Goal: Information Seeking & Learning: Learn about a topic

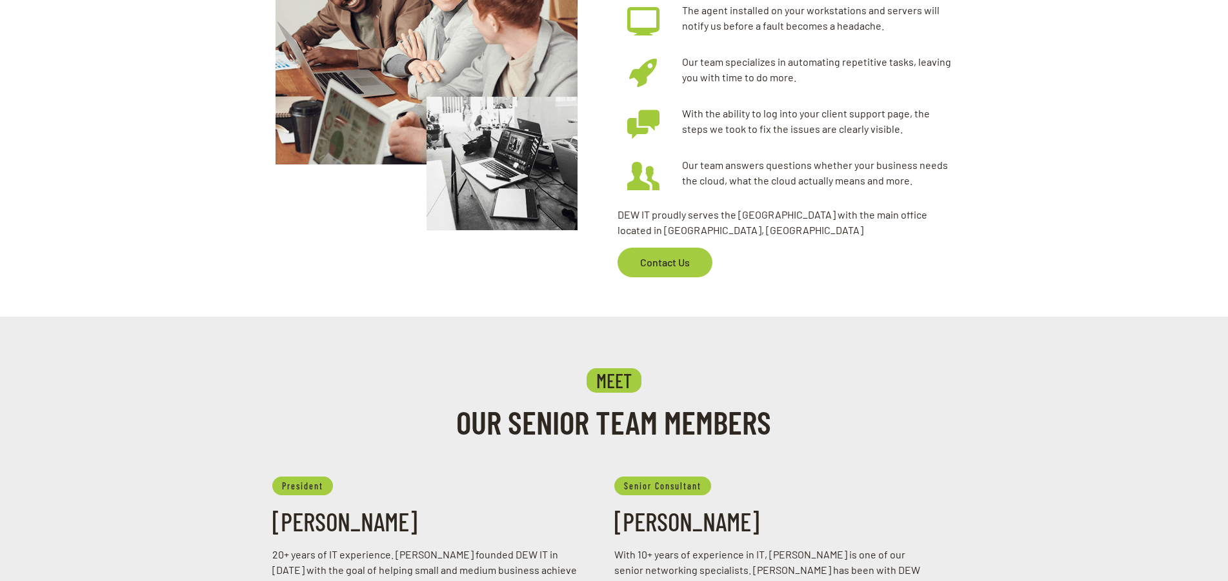
scroll to position [1098, 0]
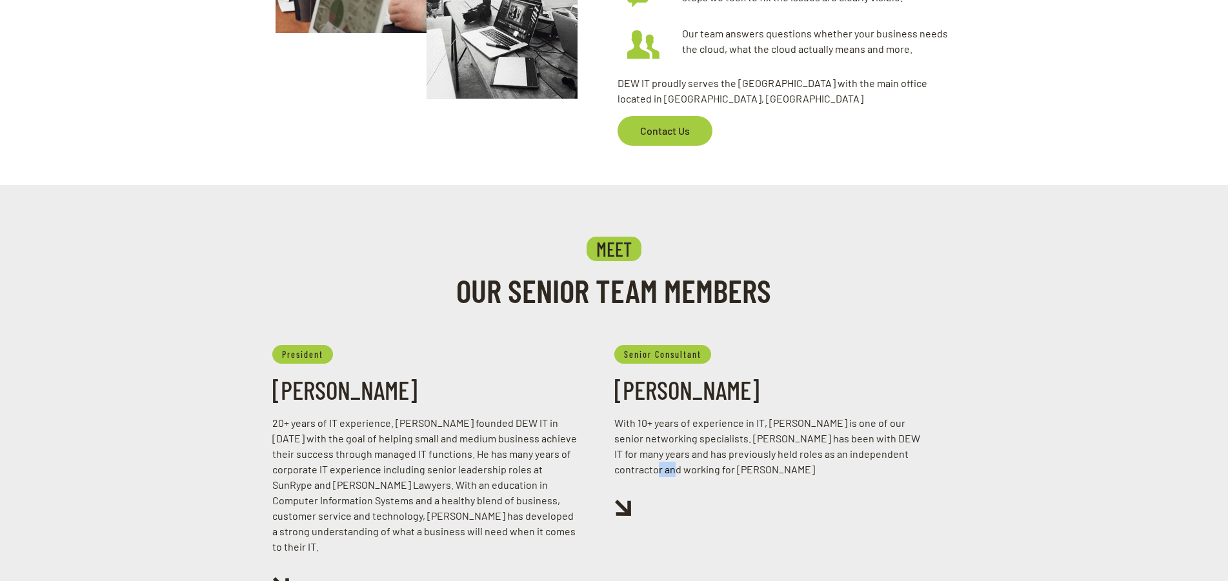
drag, startPoint x: 689, startPoint y: 470, endPoint x: 666, endPoint y: 472, distance: 23.3
click at [666, 472] on p "With 10+ years of experience in IT, [PERSON_NAME] is one of our senior networki…" at bounding box center [768, 446] width 308 height 62
click at [707, 470] on p "With 10+ years of experience in IT, Mark is one of our senior networking specia…" at bounding box center [768, 446] width 308 height 62
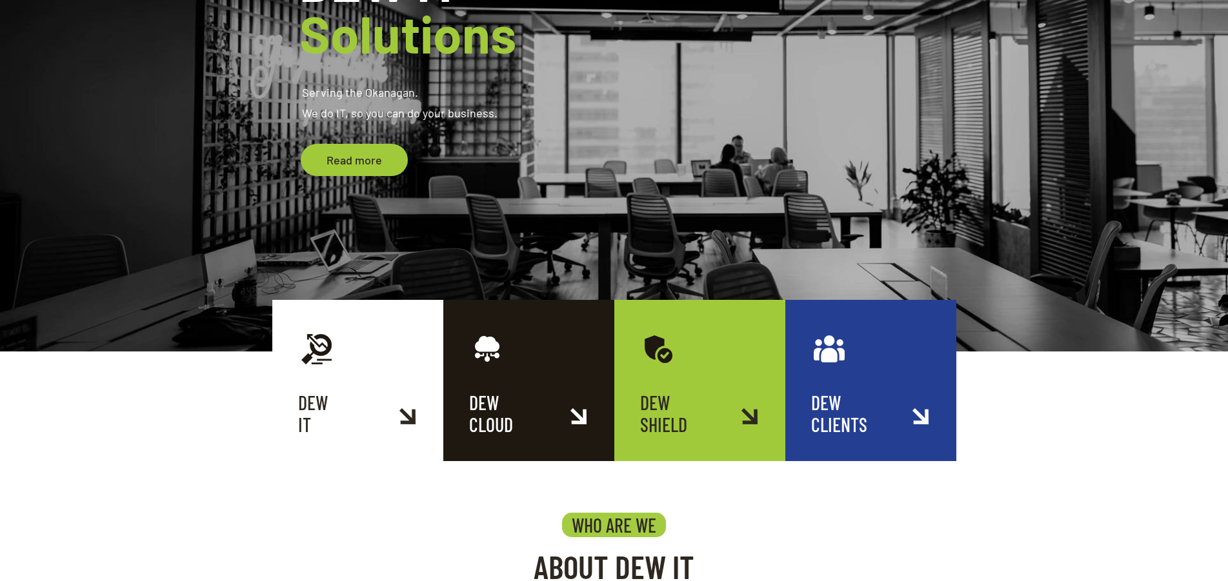
scroll to position [374, 0]
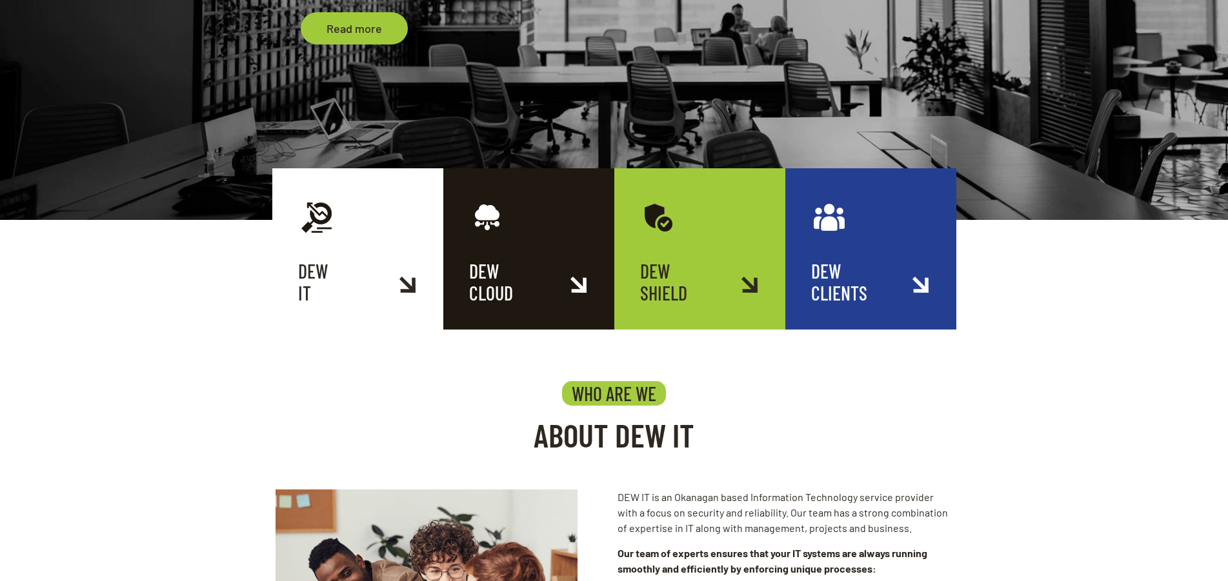
click at [915, 286] on link "DEW CLIENTS" at bounding box center [870, 248] width 171 height 161
click at [670, 252] on link "DEW SHIELD" at bounding box center [699, 248] width 171 height 161
click at [530, 235] on link "DEW CLOUD" at bounding box center [528, 248] width 171 height 161
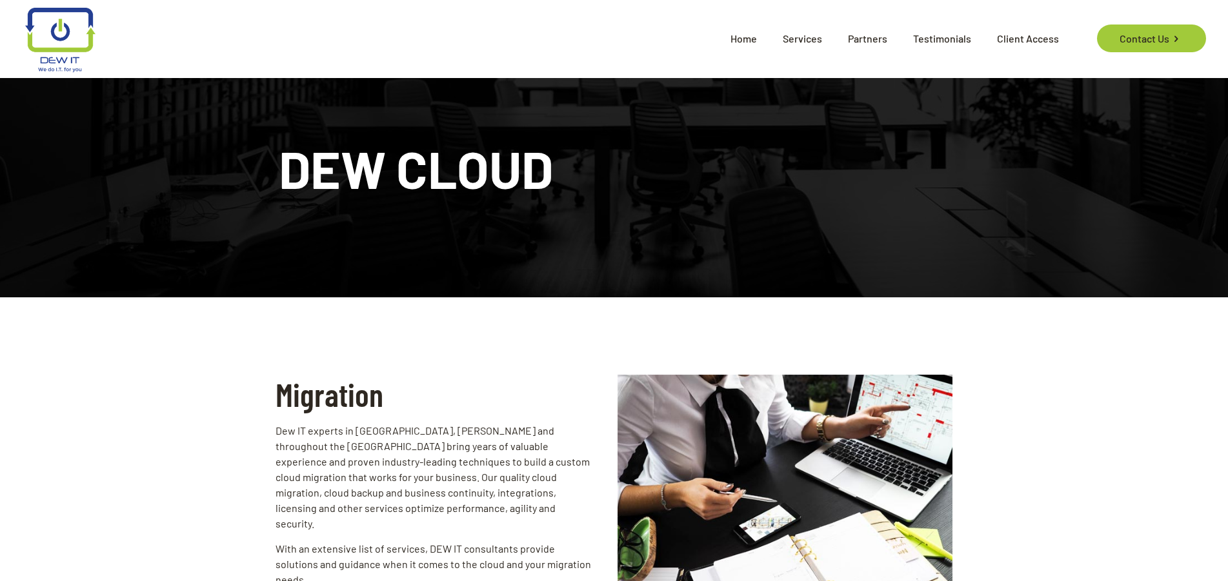
click at [746, 38] on span "Home" at bounding box center [743, 38] width 52 height 39
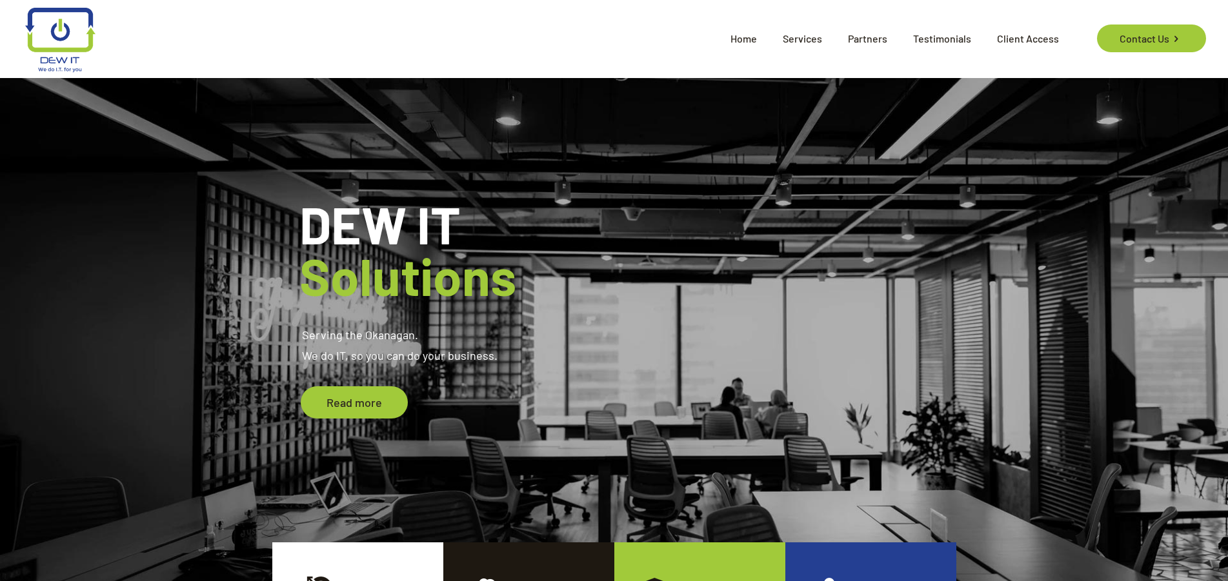
click at [492, 42] on div "Home Services DEW IT Managed IT Infrastructure Consulting DEW CLOUD Migration C…" at bounding box center [541, 38] width 1059 height 77
click at [931, 35] on span "Testimonials" at bounding box center [942, 38] width 84 height 39
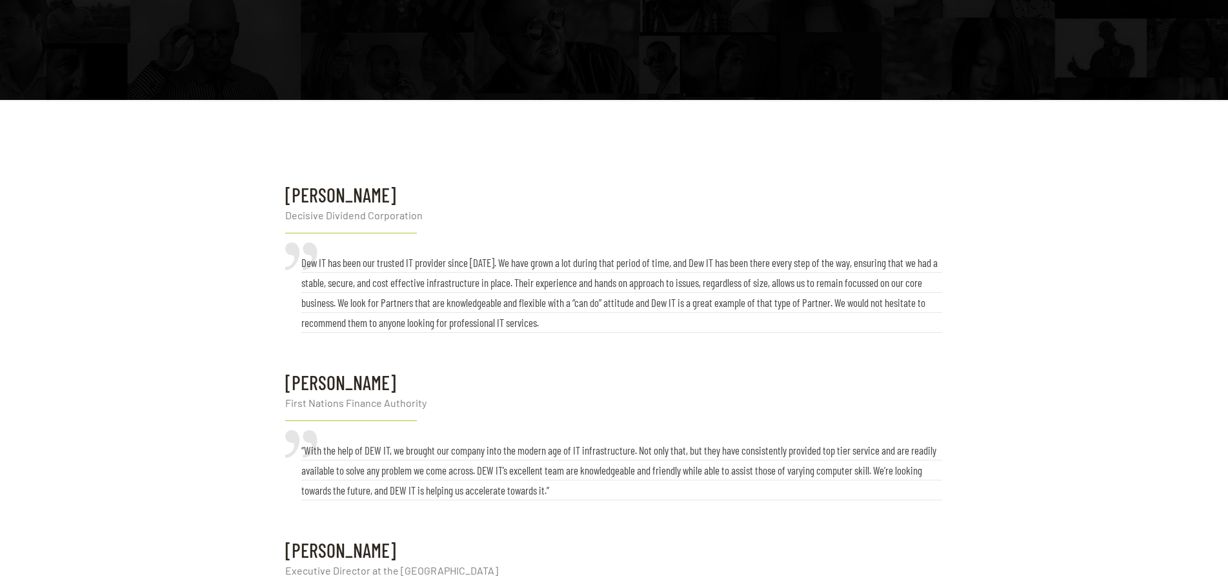
scroll to position [263, 0]
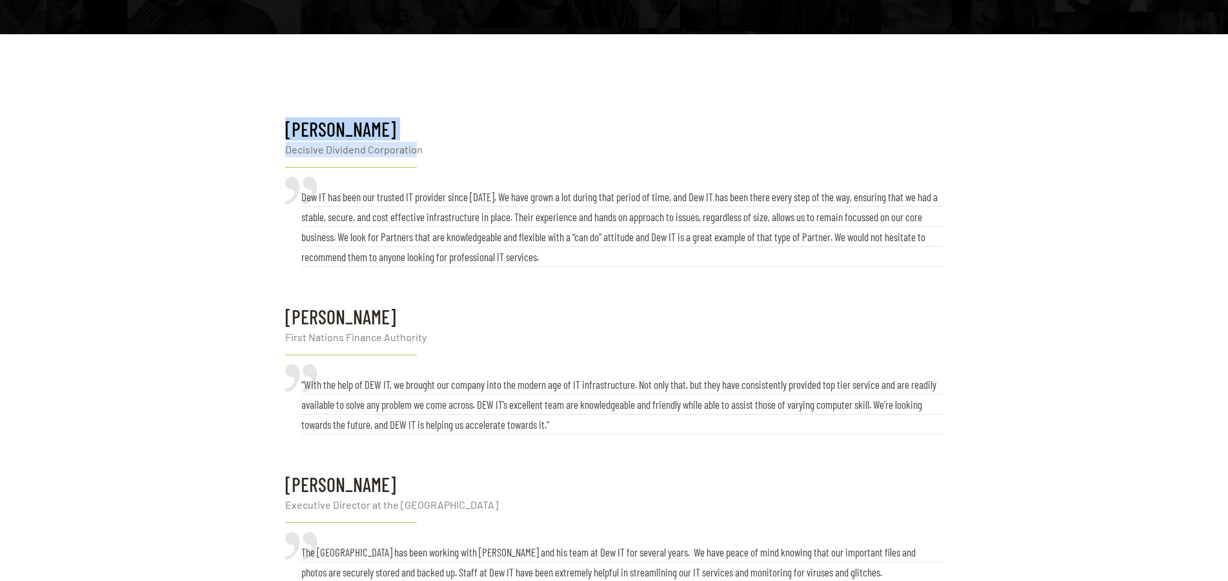
drag, startPoint x: 417, startPoint y: 150, endPoint x: 284, endPoint y: 152, distance: 132.2
click at [284, 152] on div "[PERSON_NAME] Decisive Dividend Corporation Dew IT has been our trusted IT prov…" at bounding box center [614, 206] width 670 height 188
click at [458, 155] on p "Decisive Dividend Corporation" at bounding box center [613, 149] width 657 height 15
drag, startPoint x: 428, startPoint y: 155, endPoint x: 286, endPoint y: 152, distance: 141.9
click at [286, 152] on p "Decisive Dividend Corporation" at bounding box center [613, 149] width 657 height 15
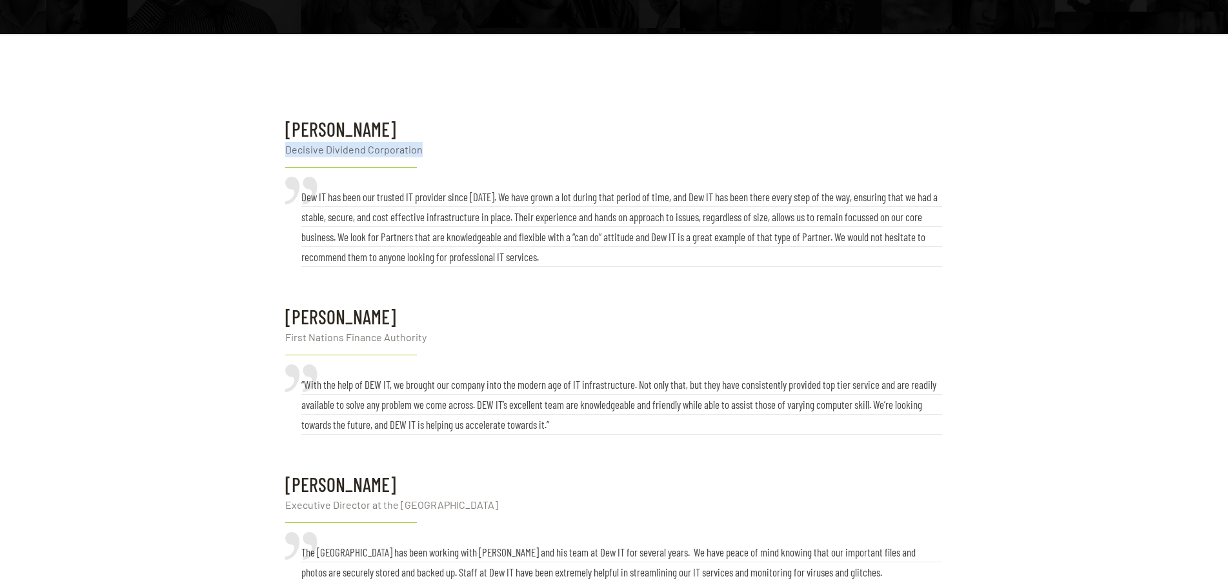
copy p "Decisive Dividend Corporation"
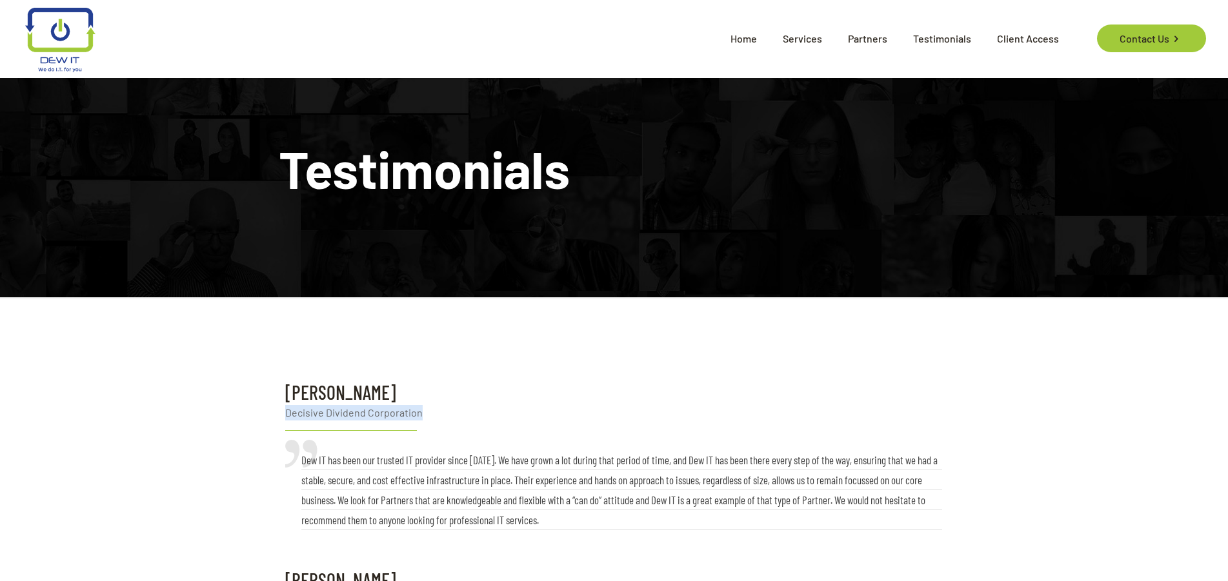
click at [748, 40] on span "Home" at bounding box center [743, 38] width 52 height 39
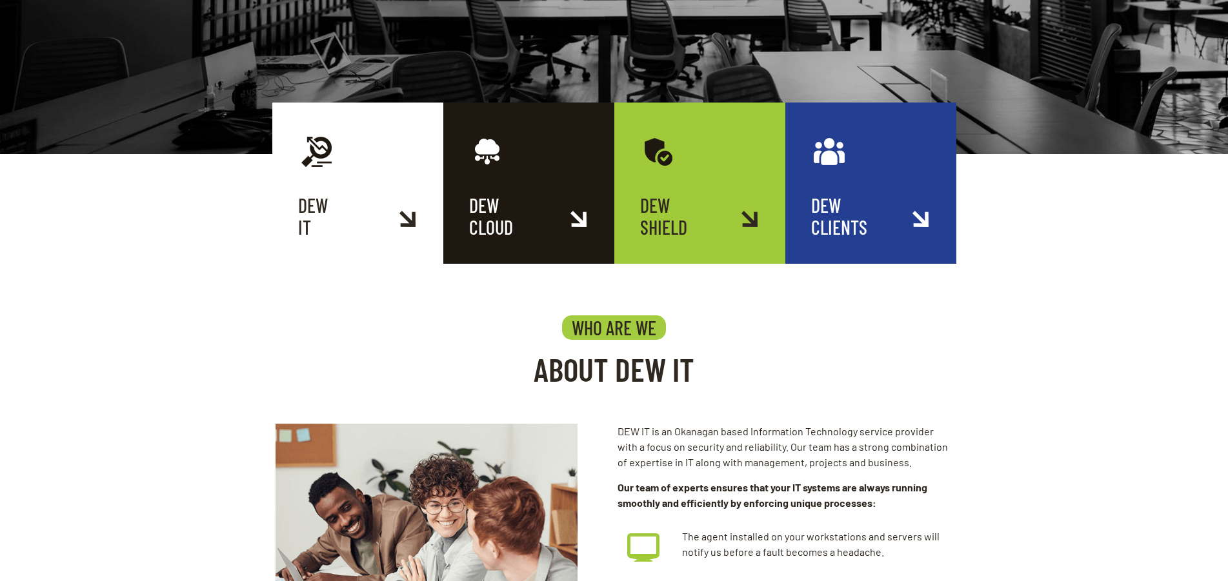
scroll to position [177, 0]
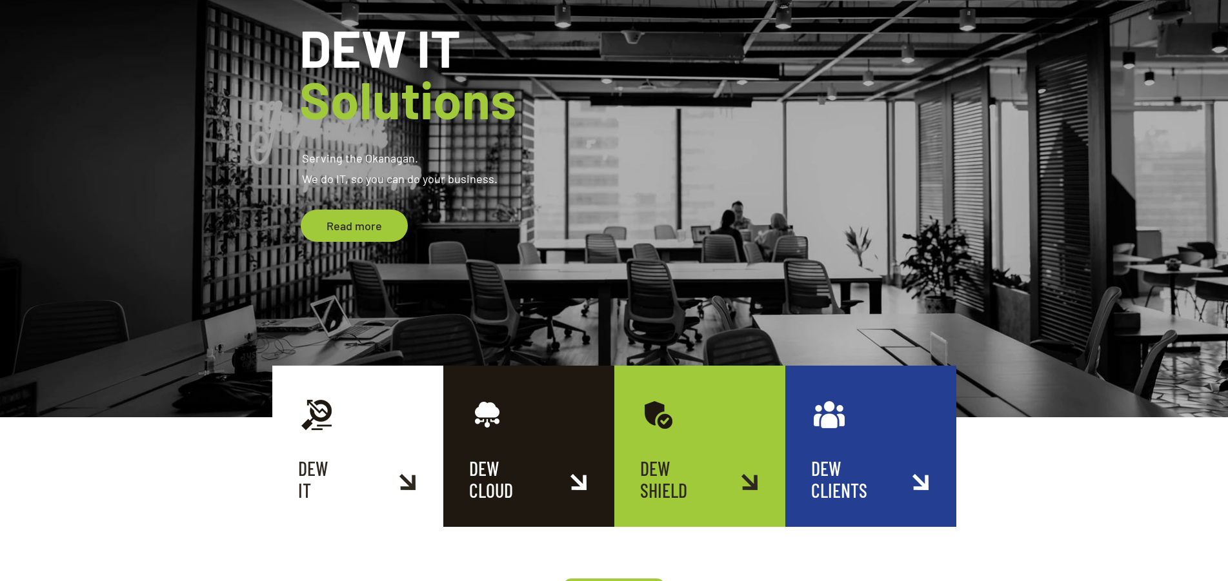
click at [855, 436] on link "DEW CLIENTS" at bounding box center [870, 446] width 171 height 161
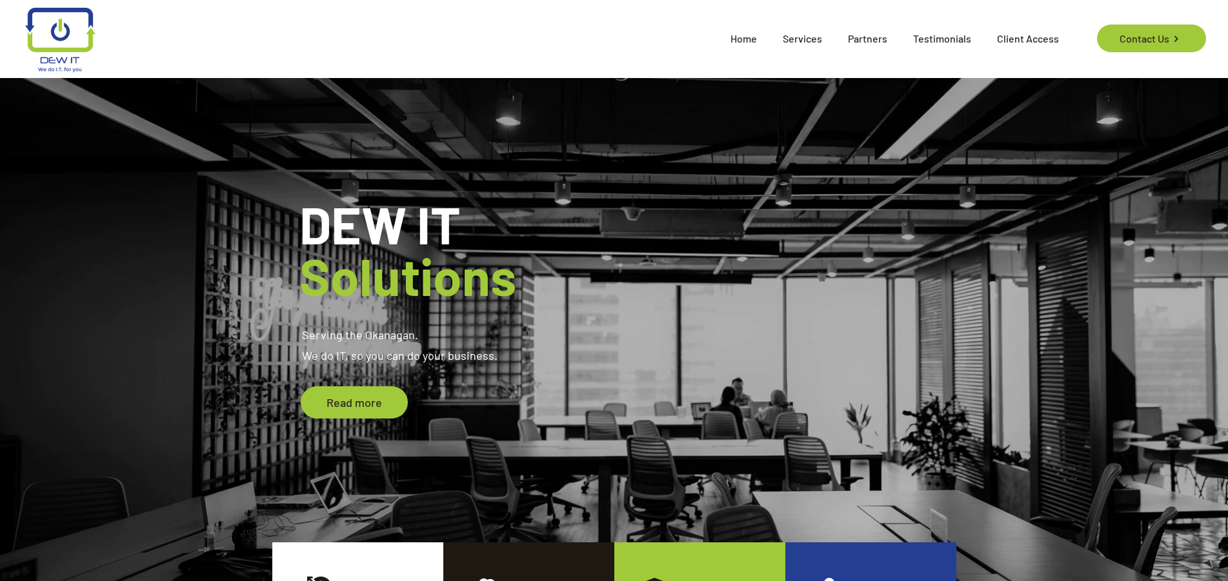
click at [937, 35] on span "Testimonials" at bounding box center [942, 38] width 84 height 39
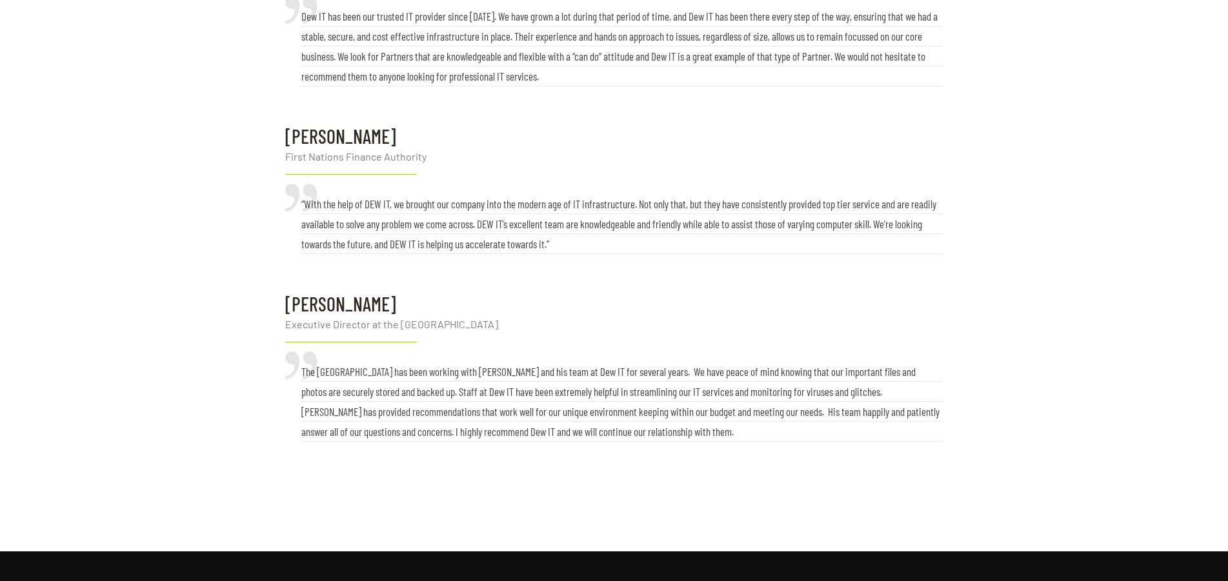
scroll to position [378, 0]
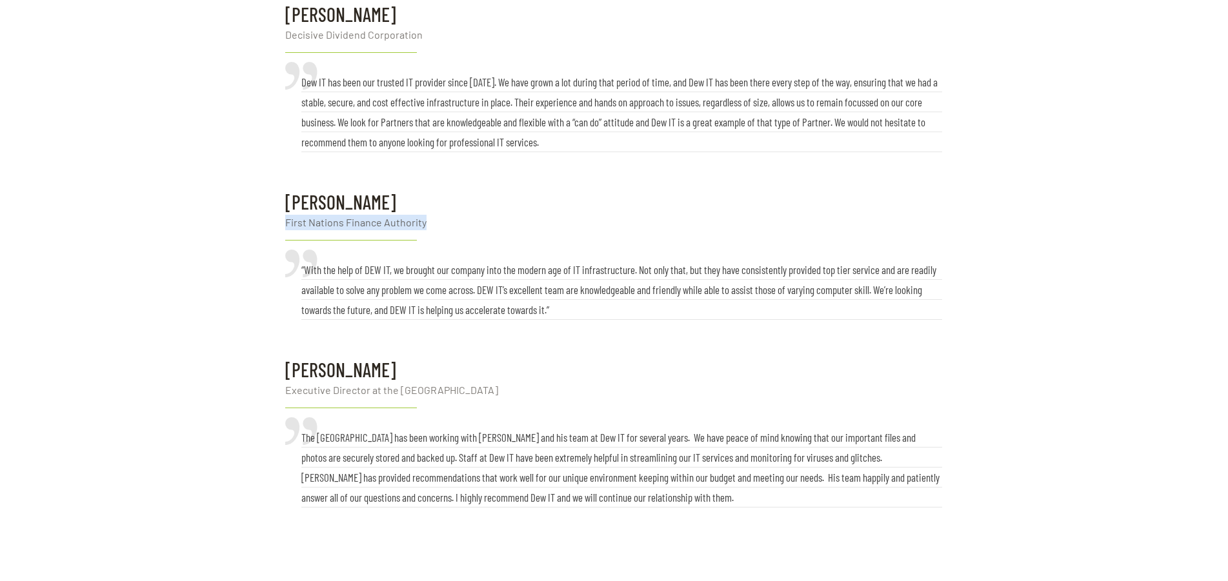
drag, startPoint x: 429, startPoint y: 219, endPoint x: 318, endPoint y: 226, distance: 111.2
click at [290, 224] on p "First Nations Finance Authority" at bounding box center [613, 222] width 657 height 15
click at [426, 223] on p "First Nations Finance Authority" at bounding box center [613, 222] width 657 height 15
drag, startPoint x: 424, startPoint y: 223, endPoint x: 288, endPoint y: 225, distance: 136.8
click at [288, 225] on p "First Nations Finance Authority" at bounding box center [613, 222] width 657 height 15
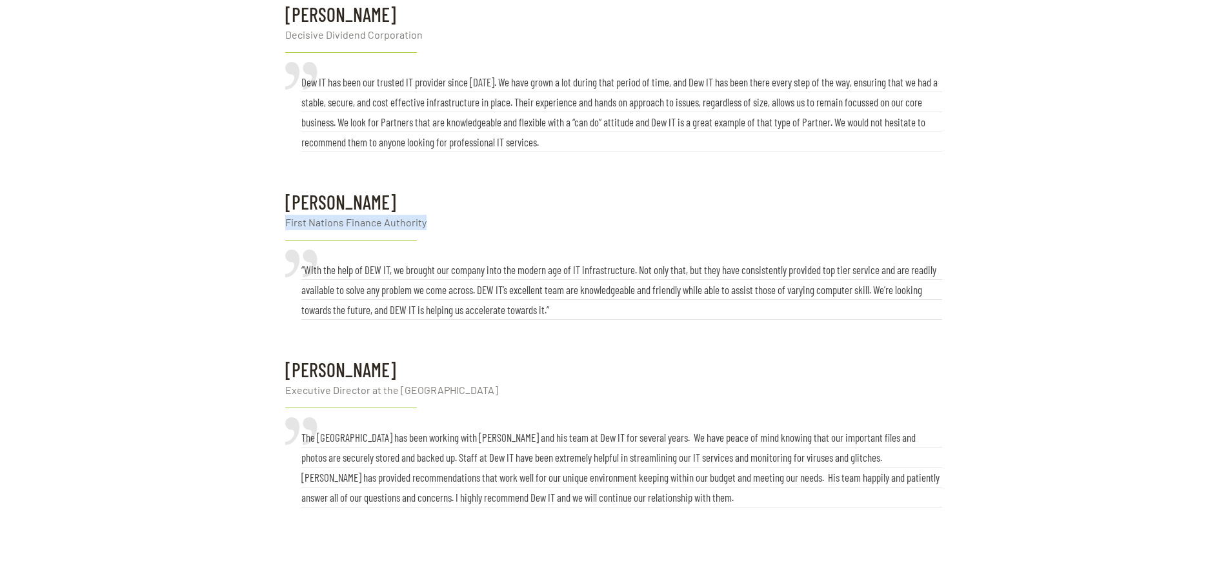
copy p "First Nations Finance Authority"
click at [582, 386] on p "Executive Director at the Westbank Museum" at bounding box center [613, 390] width 657 height 15
drag, startPoint x: 482, startPoint y: 393, endPoint x: 399, endPoint y: 395, distance: 83.2
click at [399, 395] on p "Executive Director at the Westbank Museum" at bounding box center [613, 390] width 657 height 15
copy p "Westbank Museum"
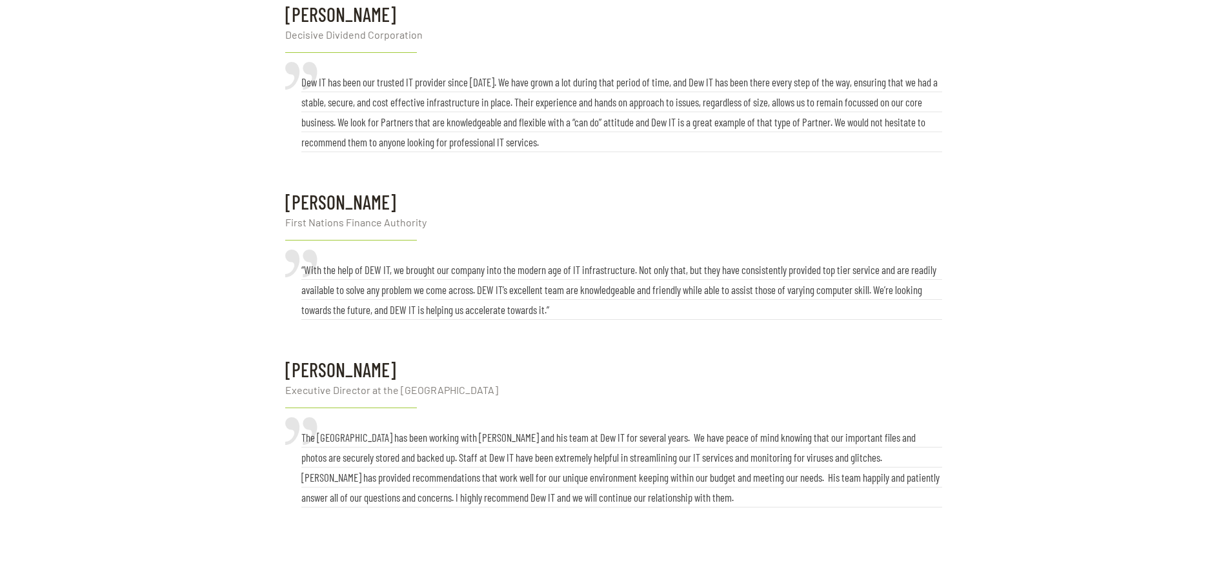
drag, startPoint x: 1051, startPoint y: 437, endPoint x: 1021, endPoint y: 472, distance: 46.7
click at [1051, 438] on div "Terry Edwards Decisive Dividend Corporation Dew IT has been our trusted IT prov…" at bounding box center [614, 268] width 1228 height 698
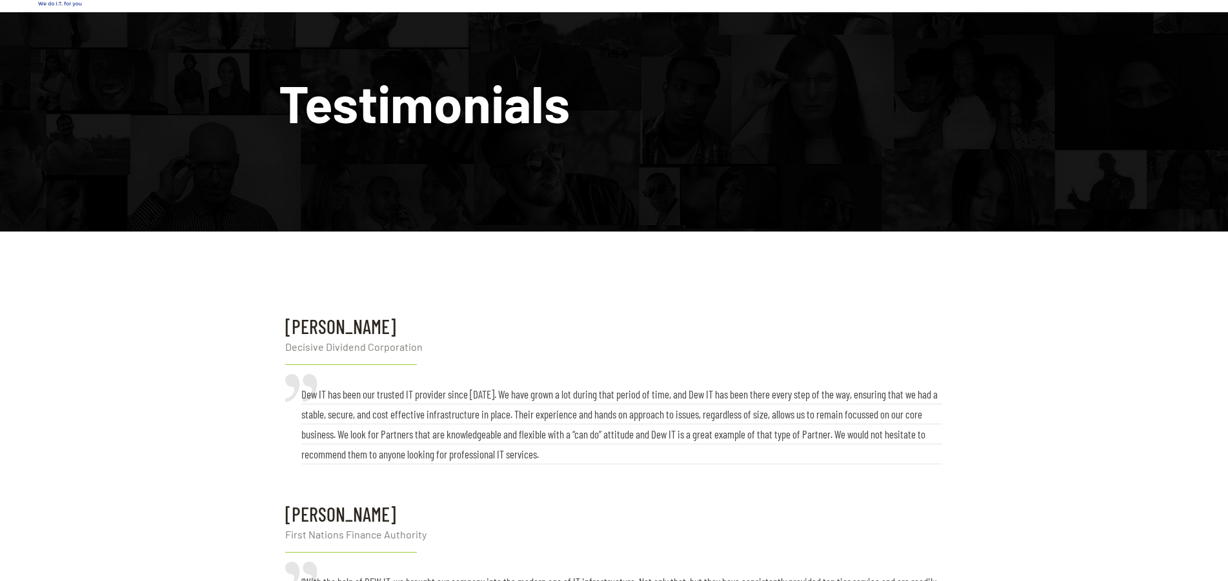
scroll to position [0, 0]
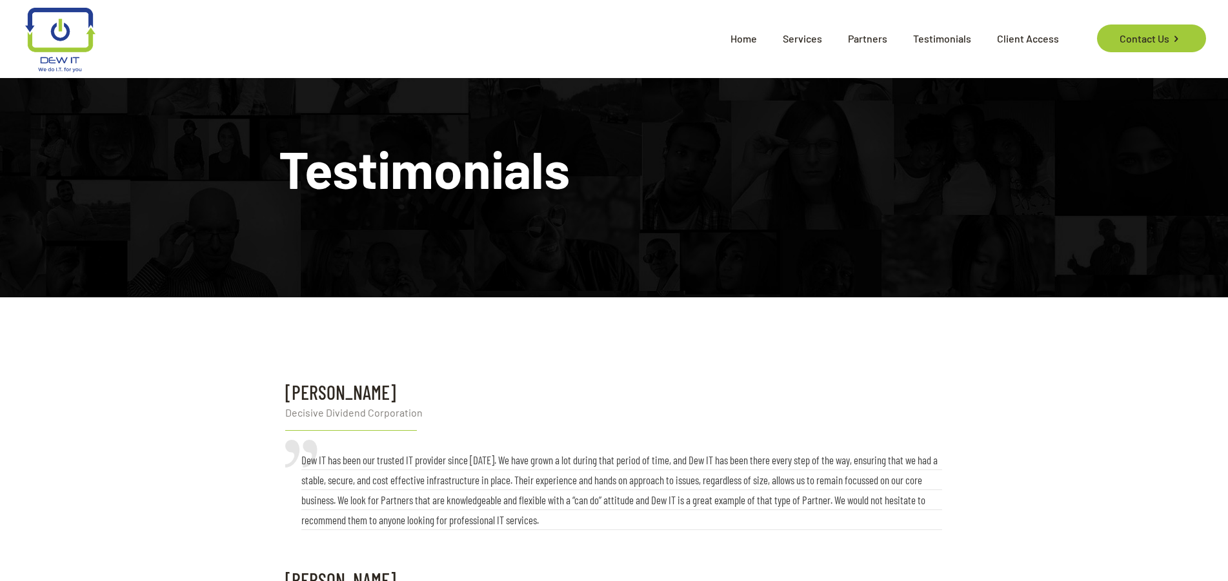
click at [750, 40] on span "Home" at bounding box center [743, 38] width 52 height 39
